Goal: Task Accomplishment & Management: Manage account settings

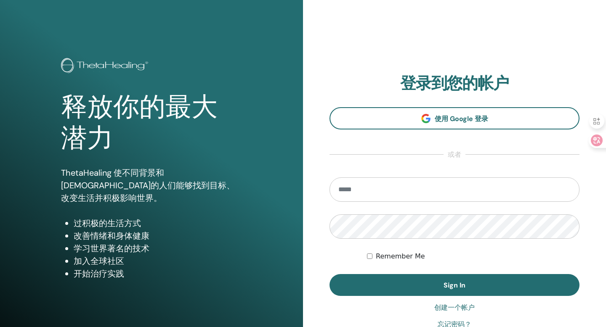
click at [369, 191] on input "email" at bounding box center [454, 190] width 250 height 24
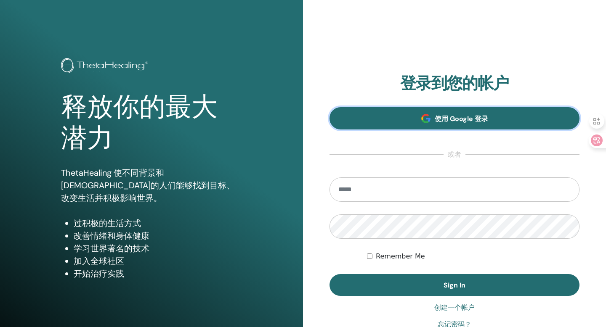
click at [409, 113] on link "使用 Google 登录" at bounding box center [454, 118] width 250 height 22
click at [415, 117] on link "使用 Google 登录" at bounding box center [454, 118] width 250 height 22
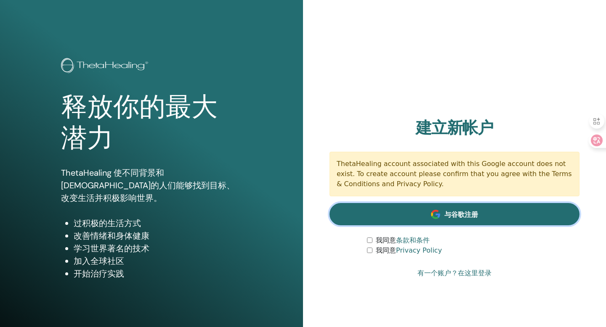
click at [430, 218] on link "与谷歌注册" at bounding box center [454, 214] width 250 height 22
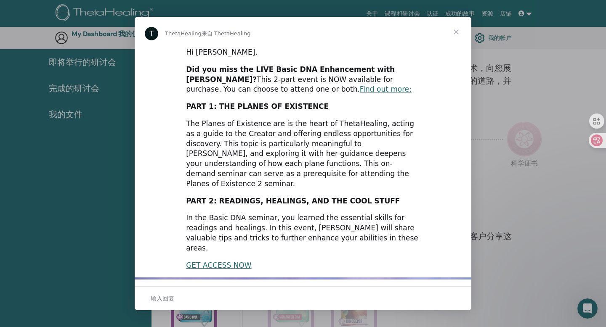
click at [455, 30] on span "关闭" at bounding box center [456, 32] width 30 height 30
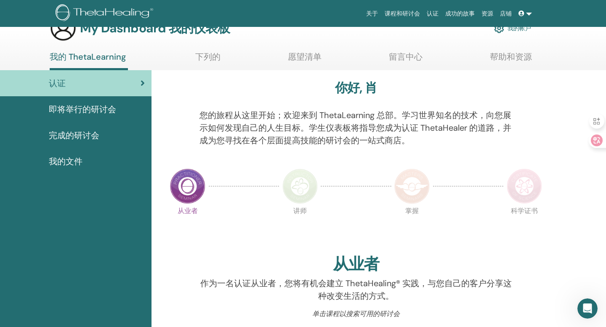
scroll to position [23, 0]
click at [187, 188] on img at bounding box center [187, 185] width 35 height 35
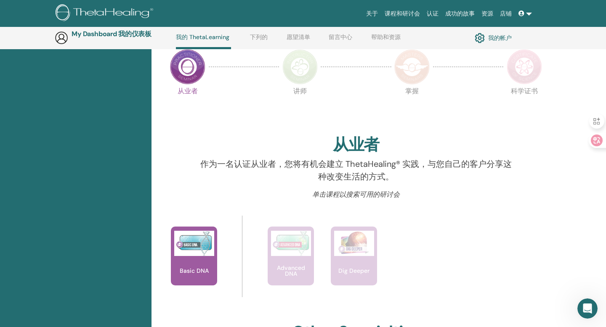
scroll to position [165, 0]
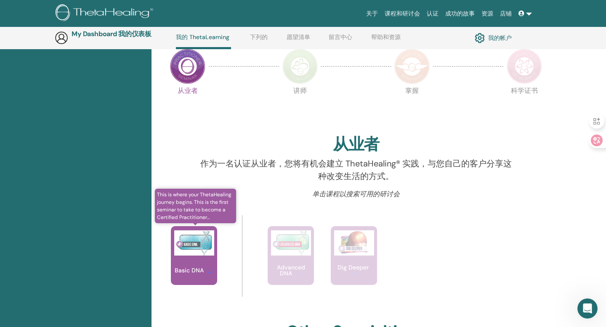
click at [188, 264] on div "Basic DNA" at bounding box center [194, 255] width 46 height 59
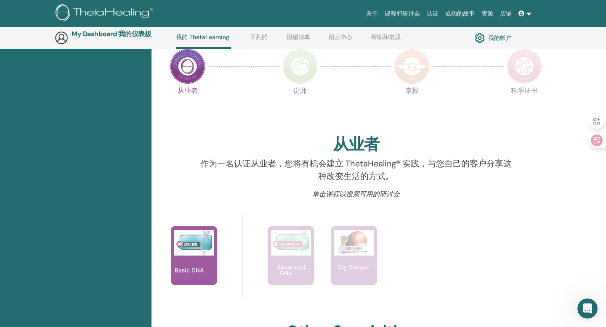
scroll to position [199, 0]
